Goal: Information Seeking & Learning: Learn about a topic

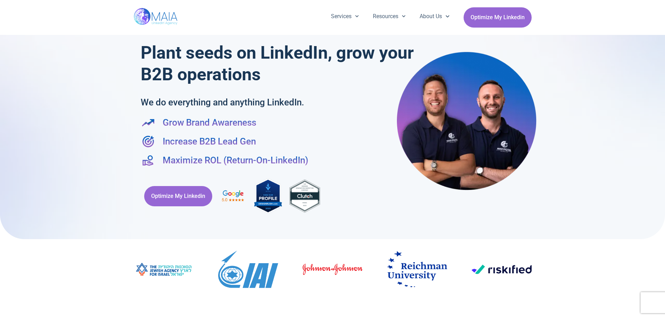
click at [352, 19] on span "Menu" at bounding box center [355, 16] width 7 height 11
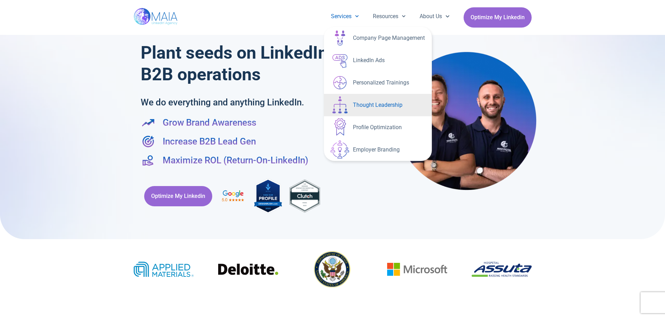
click at [382, 107] on link "Thought Leadership" at bounding box center [378, 105] width 108 height 22
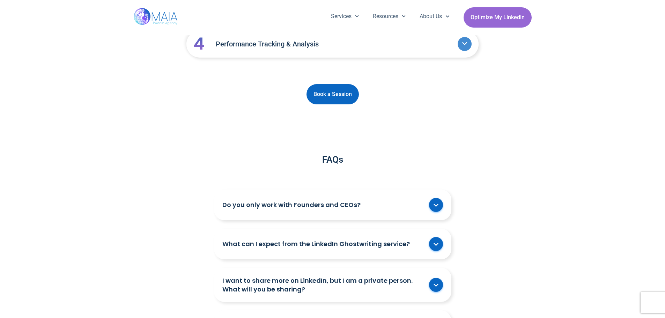
scroll to position [873, 0]
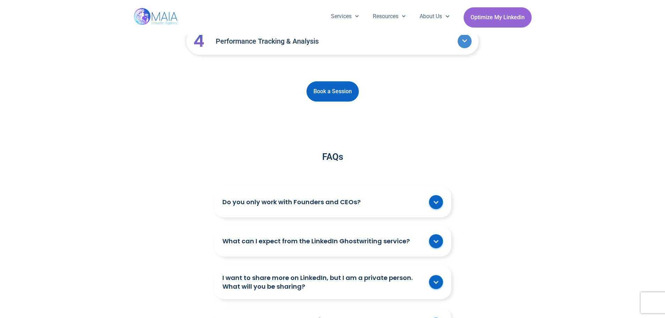
click at [268, 198] on link "Do you only work with Founders and CEOs?" at bounding box center [324, 202] width 203 height 9
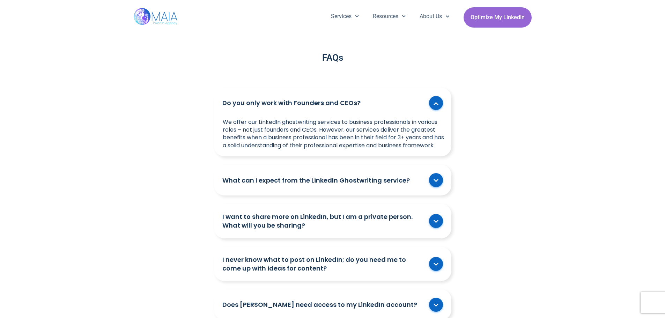
scroll to position [978, 0]
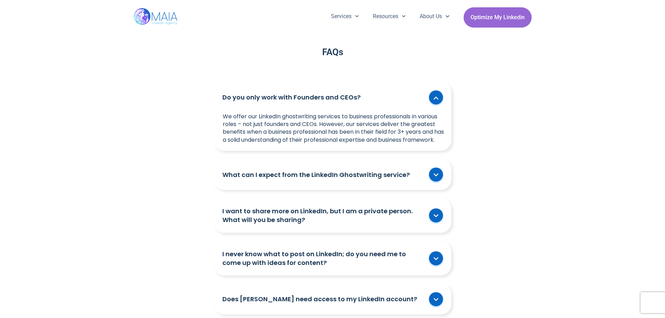
click at [282, 171] on link "What can I expect from the LinkedIn Ghostwriting service?" at bounding box center [324, 174] width 203 height 9
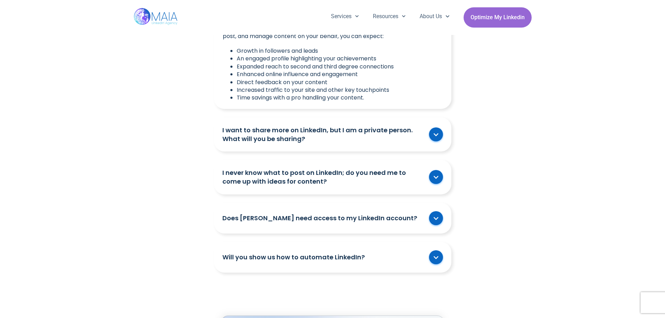
scroll to position [1153, 0]
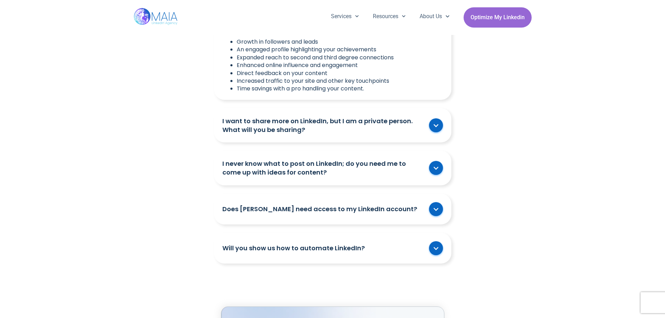
click at [300, 205] on link "Does [PERSON_NAME] need access to my LinkedIn account?" at bounding box center [324, 209] width 203 height 9
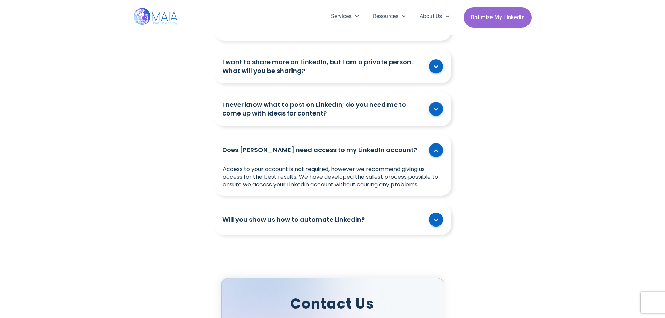
scroll to position [1223, 0]
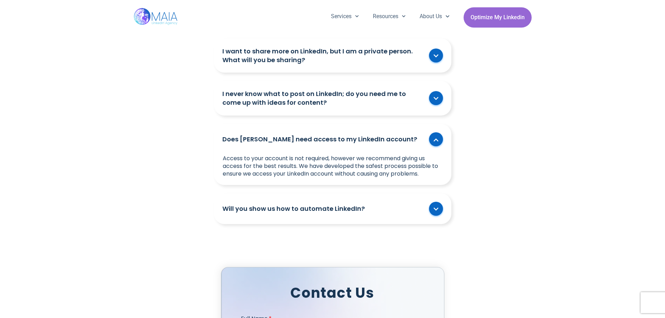
click at [263, 204] on link "Will you show us how to automate LinkedIn?" at bounding box center [324, 208] width 203 height 9
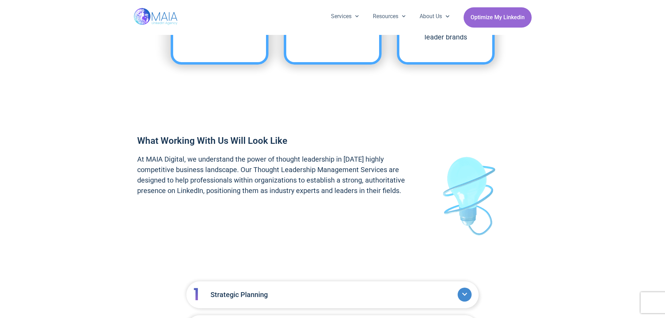
scroll to position [384, 0]
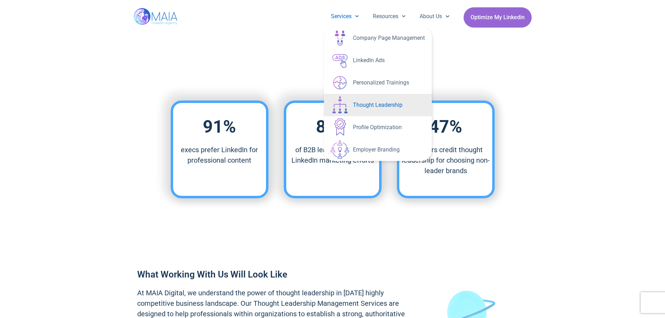
click at [340, 15] on link "Services" at bounding box center [345, 16] width 42 height 18
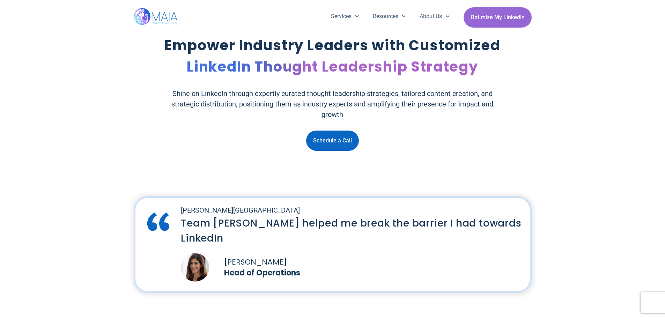
click at [141, 16] on img at bounding box center [156, 17] width 45 height 35
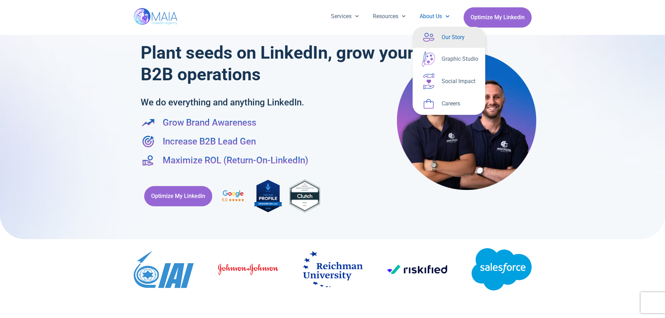
click at [443, 38] on link "Our Story" at bounding box center [449, 37] width 73 height 21
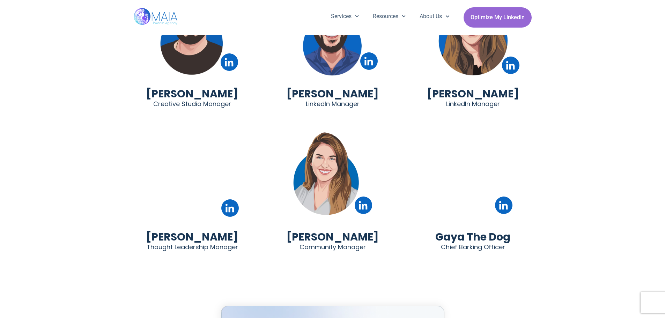
scroll to position [1886, 0]
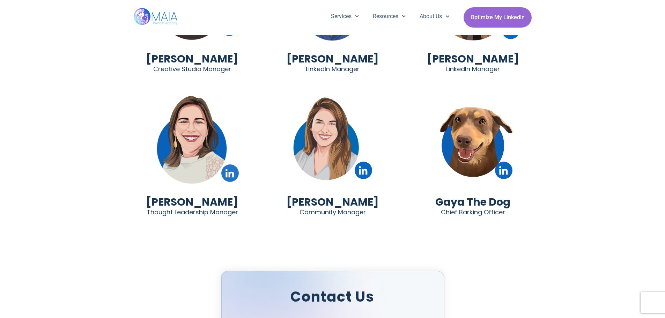
click at [230, 169] on icon at bounding box center [230, 173] width 8 height 8
